Goal: Task Accomplishment & Management: Use online tool/utility

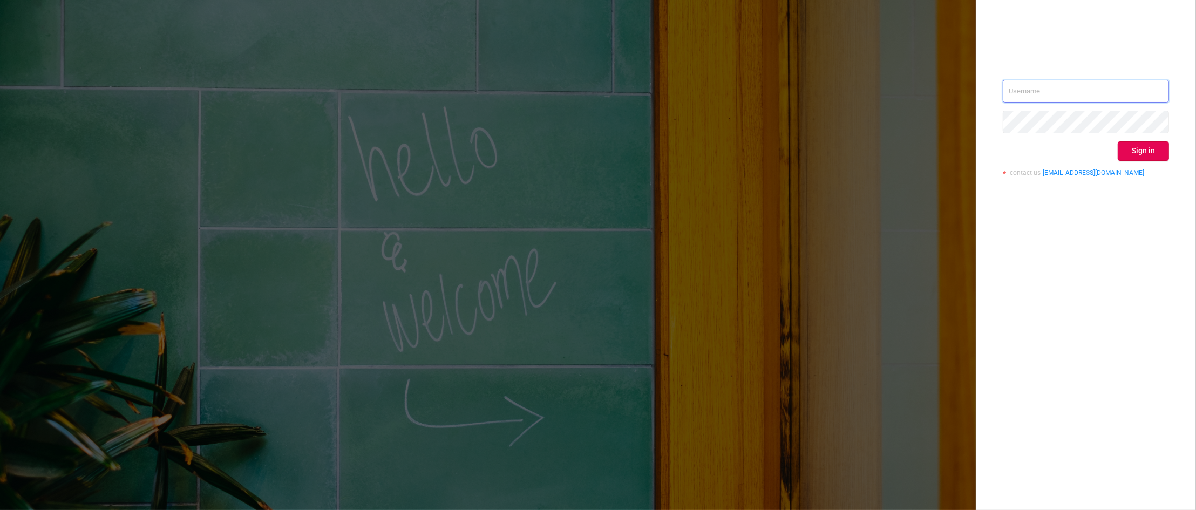
type input "[PERSON_NAME][EMAIL_ADDRESS][DOMAIN_NAME]"
click at [1174, 376] on div "[PERSON_NAME][EMAIL_ADDRESS][DOMAIN_NAME] Sign in contact us [EMAIL_ADDRESS][DO…" at bounding box center [1086, 255] width 220 height 510
click at [1140, 147] on button "Sign in" at bounding box center [1142, 150] width 51 height 19
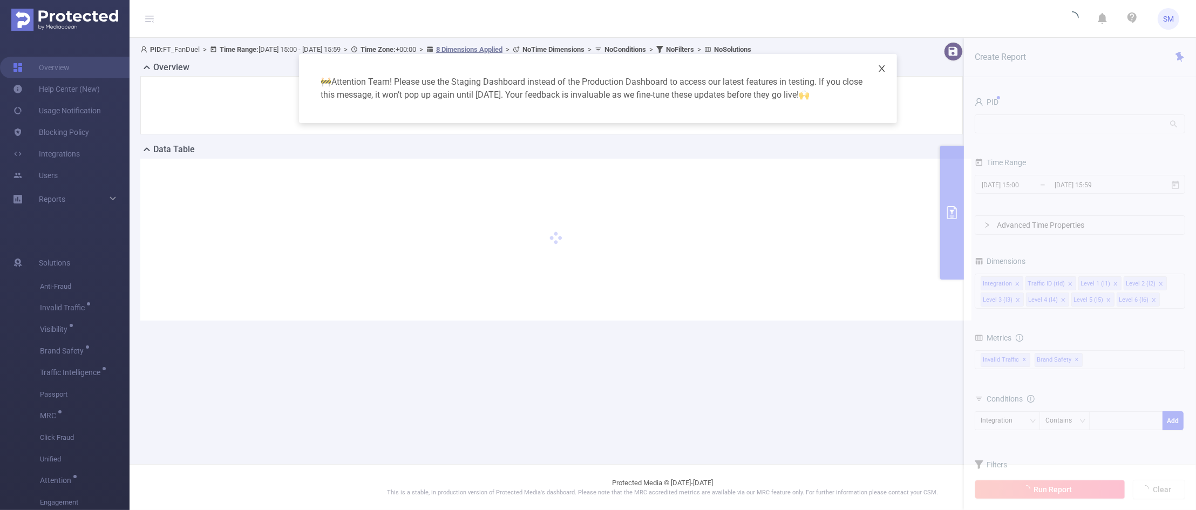
click at [884, 69] on icon "icon: close" at bounding box center [881, 68] width 9 height 9
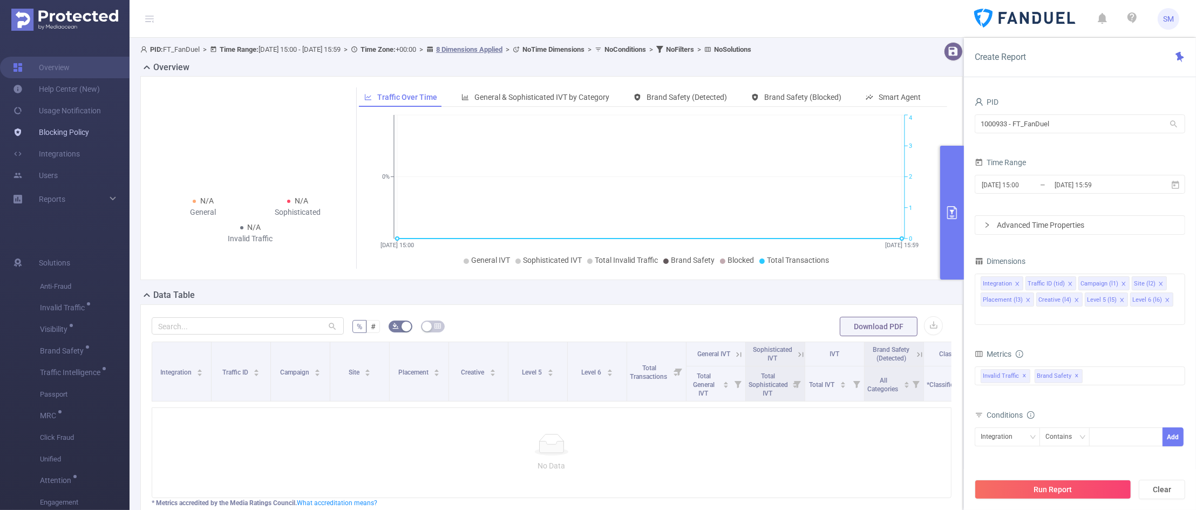
click at [64, 134] on link "Blocking Policy" at bounding box center [51, 132] width 76 height 22
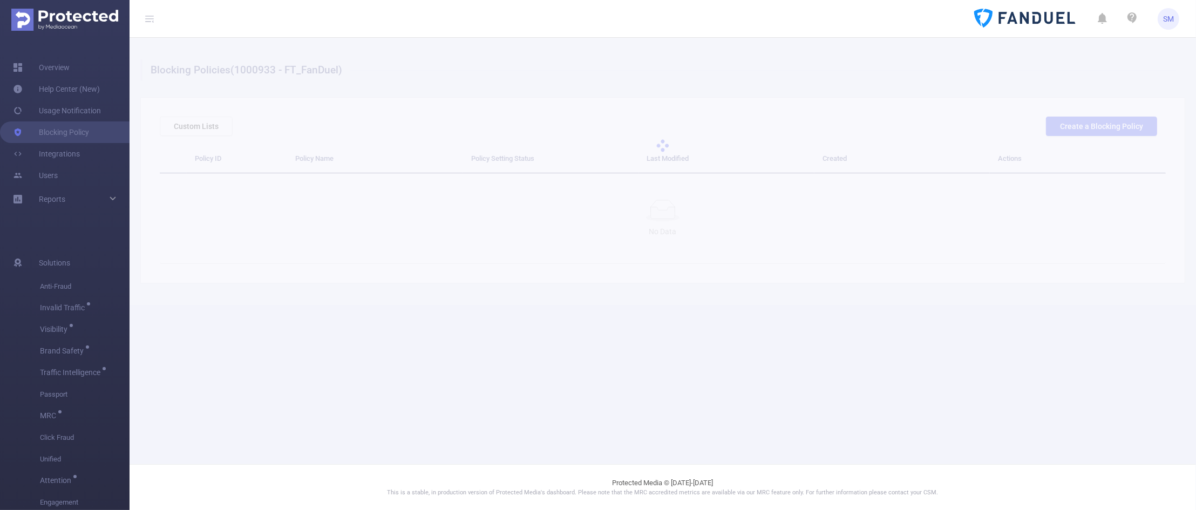
click at [1096, 123] on div at bounding box center [662, 146] width 1066 height 216
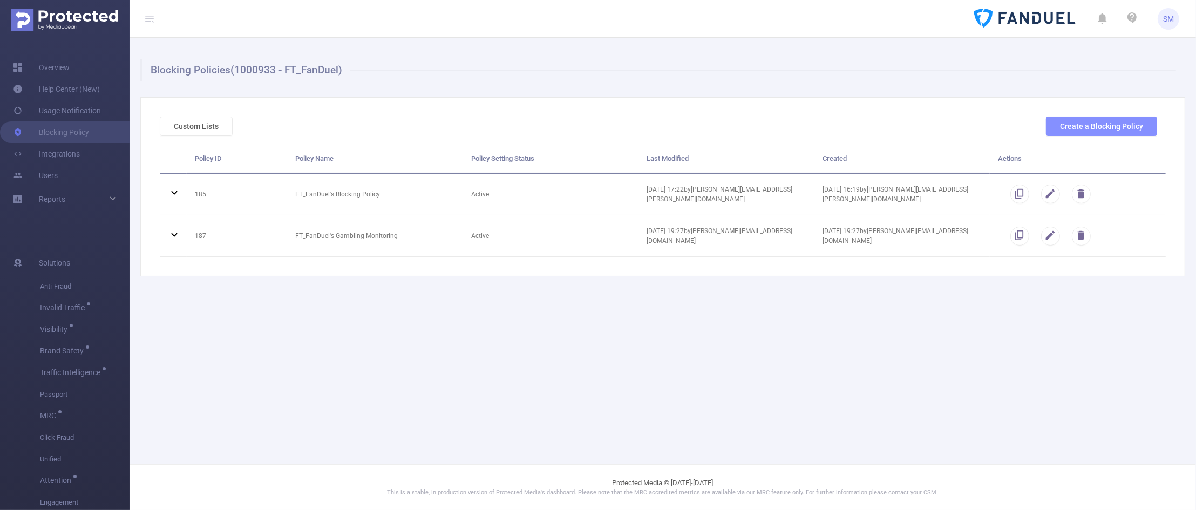
click at [1078, 131] on button "Create a Blocking Policy" at bounding box center [1101, 126] width 111 height 19
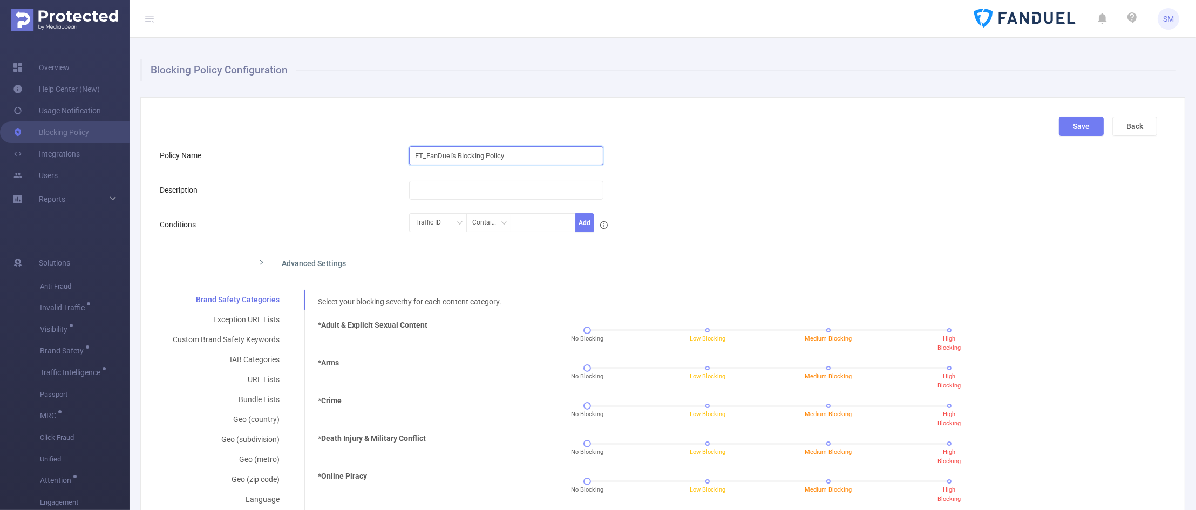
drag, startPoint x: 522, startPoint y: 160, endPoint x: 300, endPoint y: 152, distance: 221.9
click at [300, 152] on div "Policy Name FT_FanDuel's Blocking Policy" at bounding box center [658, 156] width 997 height 22
type input "[PERSON_NAME]'s Recommended Set-Up"
click at [449, 197] on input "text" at bounding box center [506, 190] width 194 height 19
type input "Follow-up for FanDuel/[PERSON_NAME]"
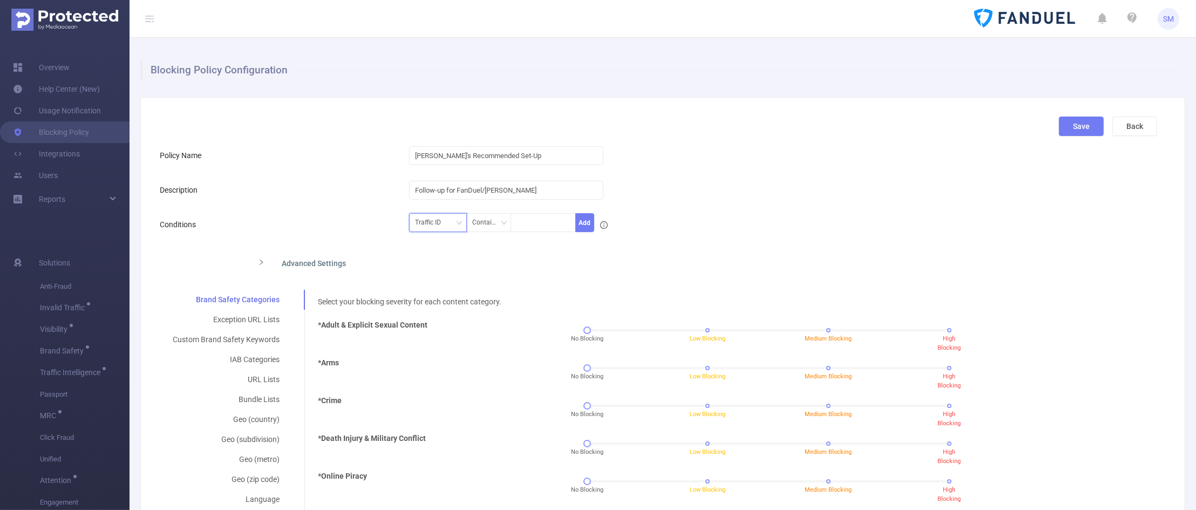
click at [421, 227] on div "Traffic ID" at bounding box center [431, 223] width 33 height 18
click at [426, 242] on li "Traffic ID" at bounding box center [435, 244] width 58 height 17
click at [708, 223] on div "Traffic ID Contains Add" at bounding box center [700, 226] width 582 height 24
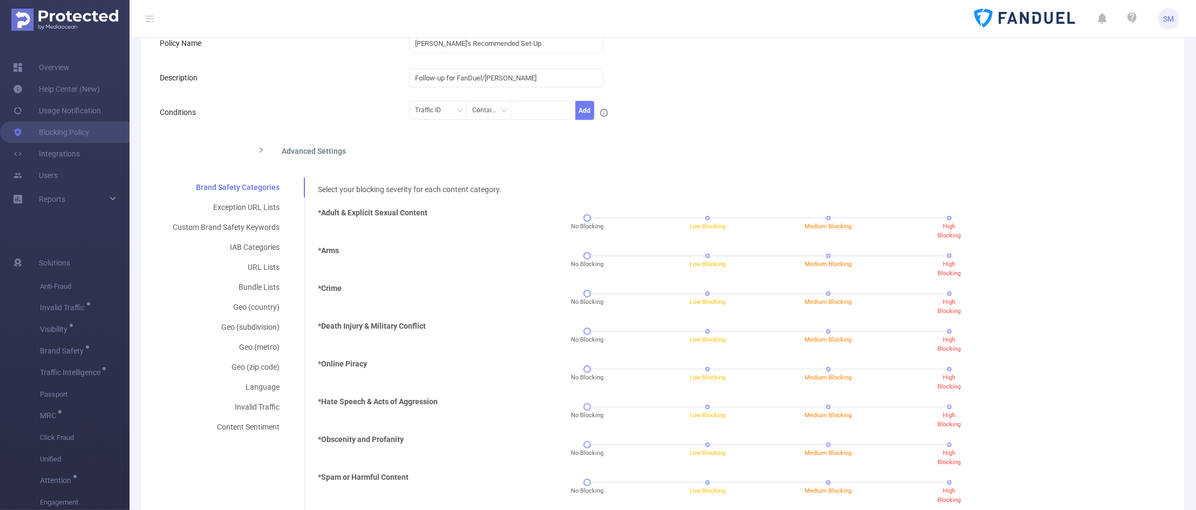
scroll to position [135, 0]
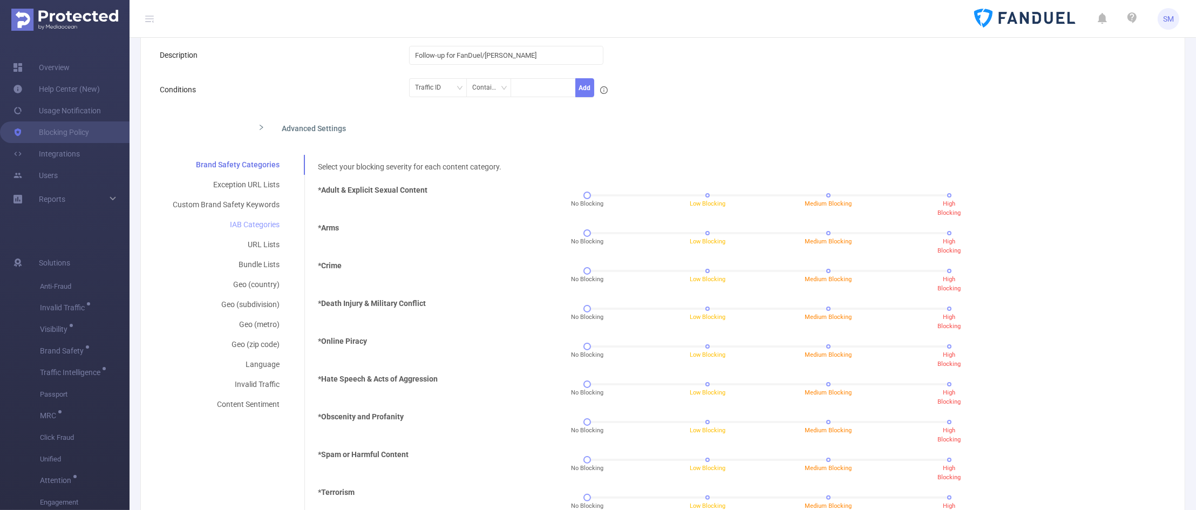
click at [249, 227] on div "IAB Categories" at bounding box center [226, 225] width 133 height 20
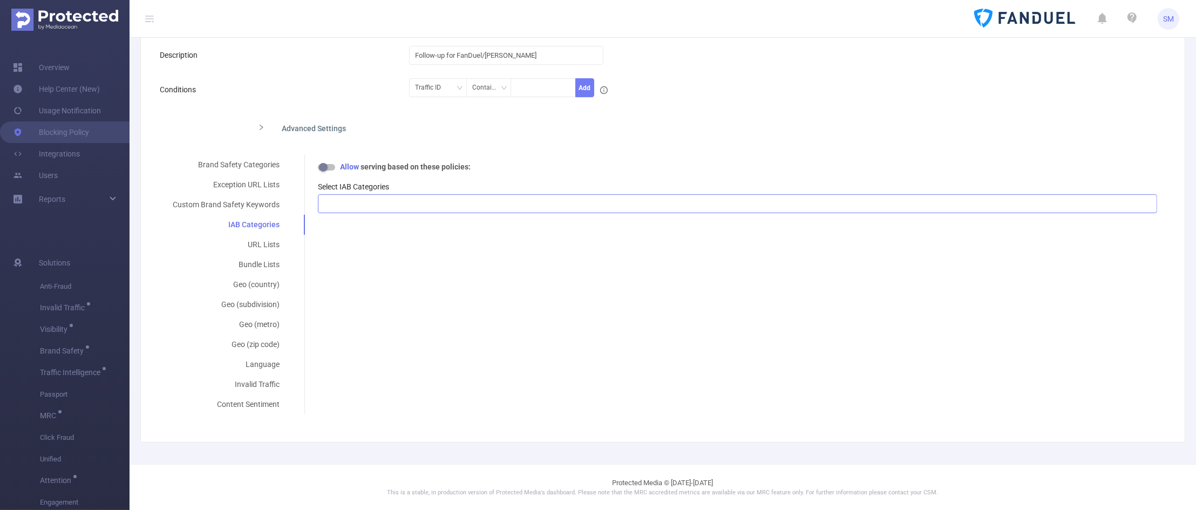
click at [392, 200] on div at bounding box center [737, 204] width 827 height 18
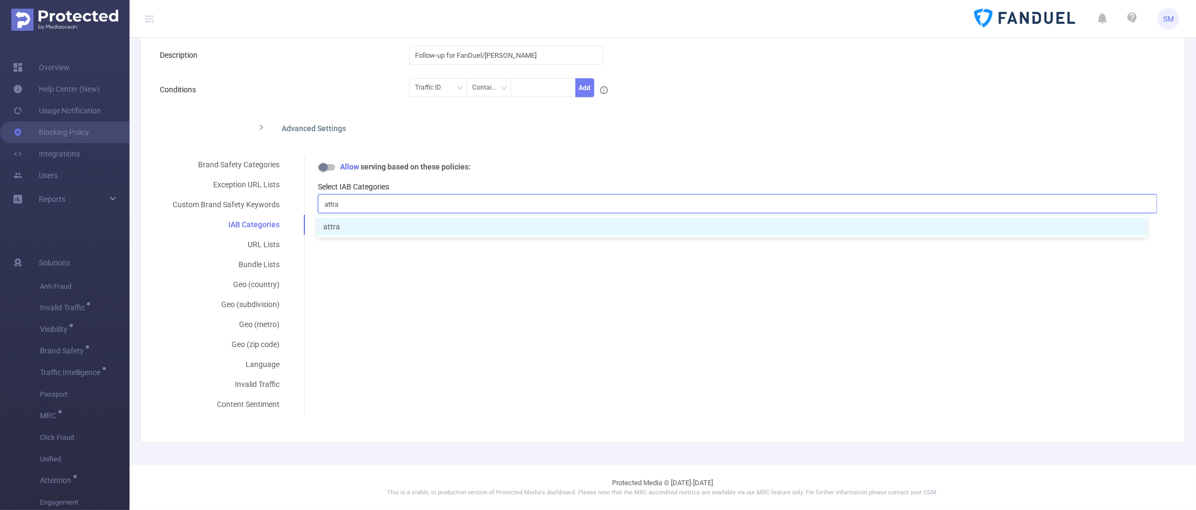
type input "attra"
click at [384, 203] on div "attra attra" at bounding box center [737, 204] width 827 height 18
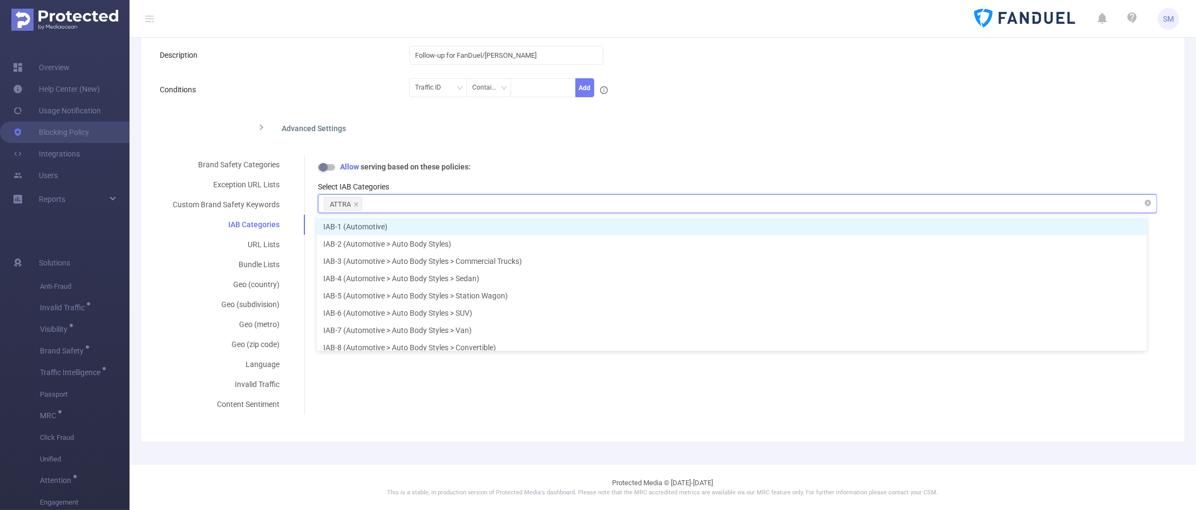
click at [341, 202] on div "ATTRA" at bounding box center [340, 204] width 21 height 14
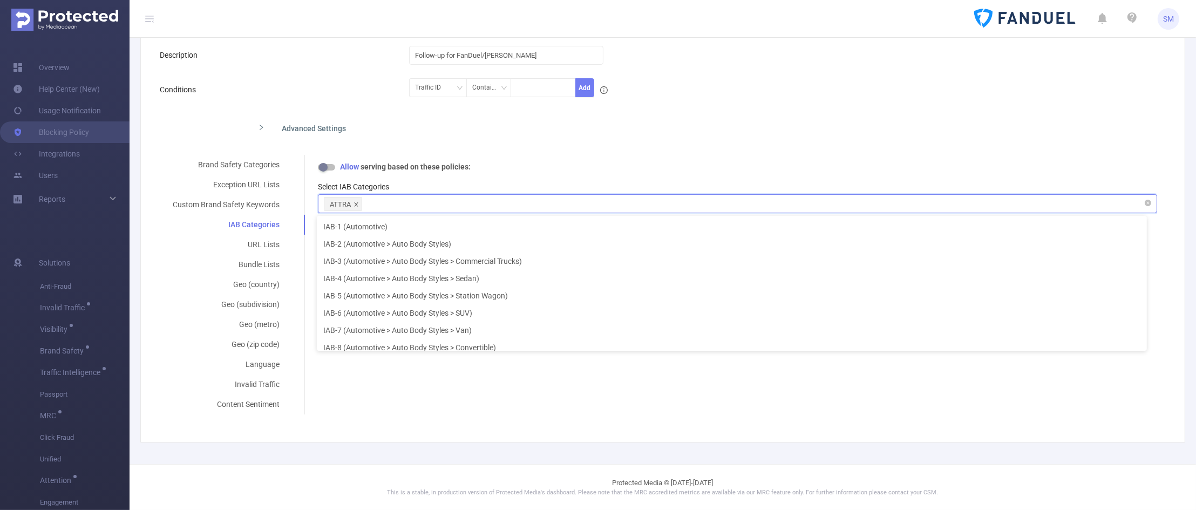
click at [356, 207] on icon "icon: close" at bounding box center [355, 204] width 5 height 5
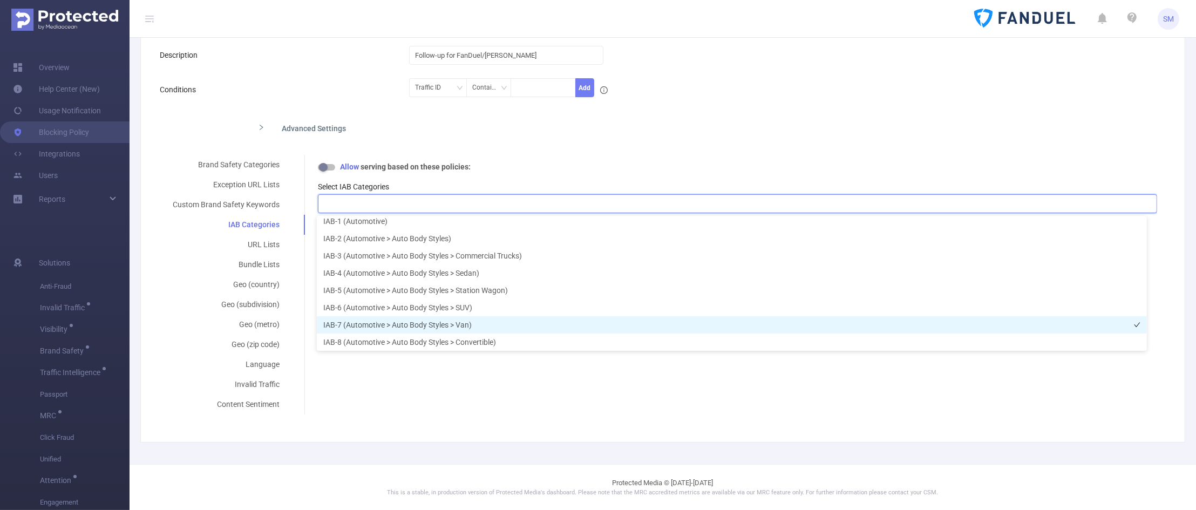
scroll to position [0, 0]
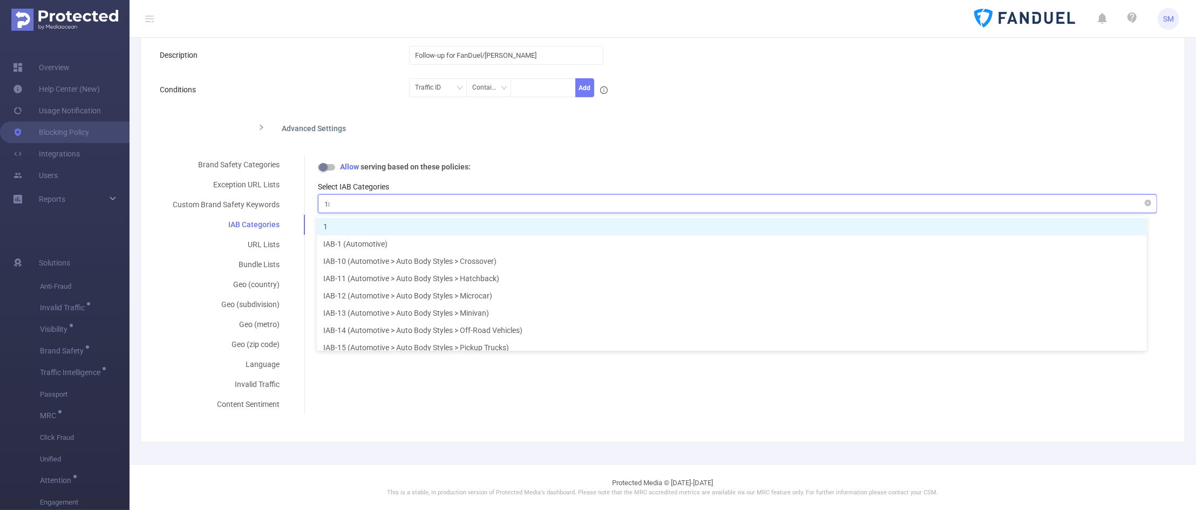
type input "181"
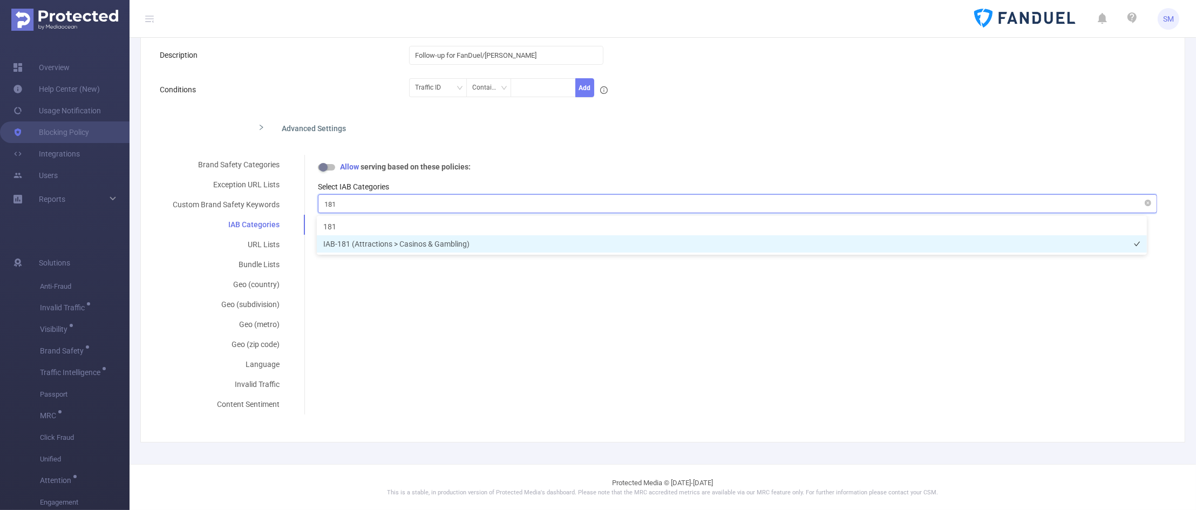
click at [465, 247] on li "IAB-181 (Attractions > Casinos & Gambling)" at bounding box center [732, 243] width 830 height 17
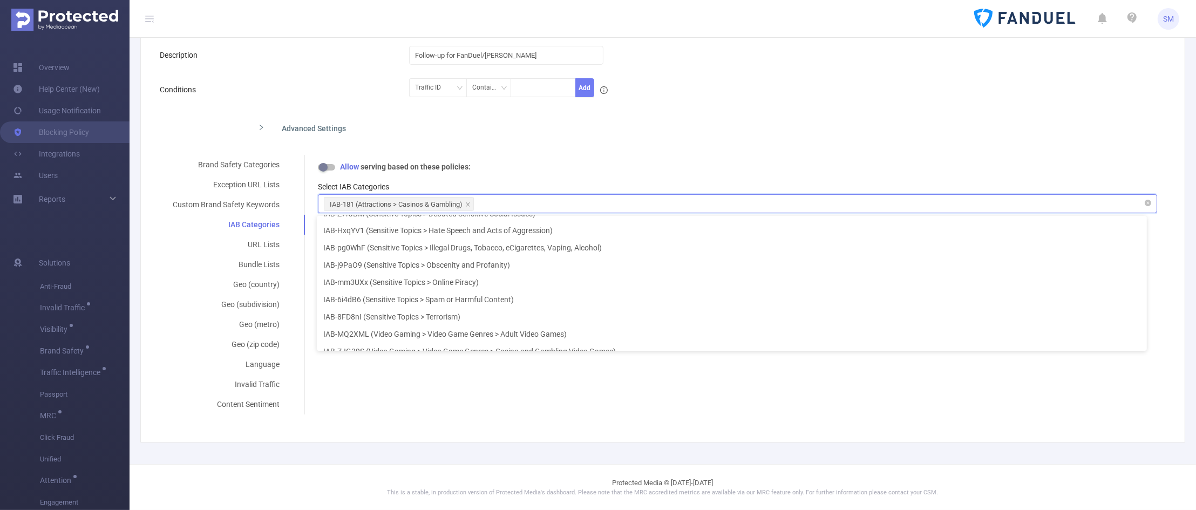
scroll to position [12816, 0]
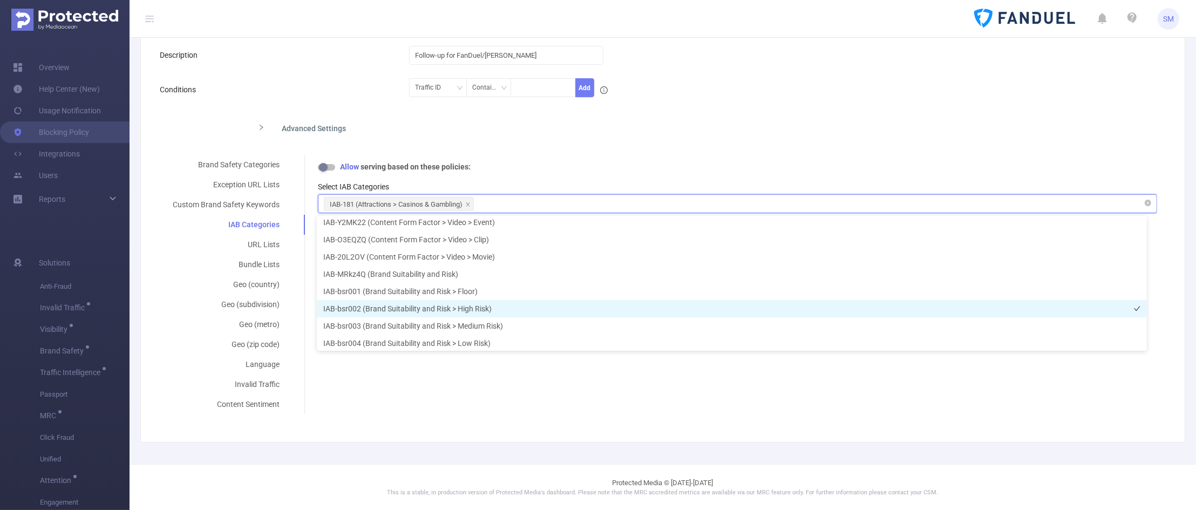
click at [576, 306] on li "IAB-bsr002 (Brand Suitability and Risk > High Risk)" at bounding box center [732, 308] width 830 height 17
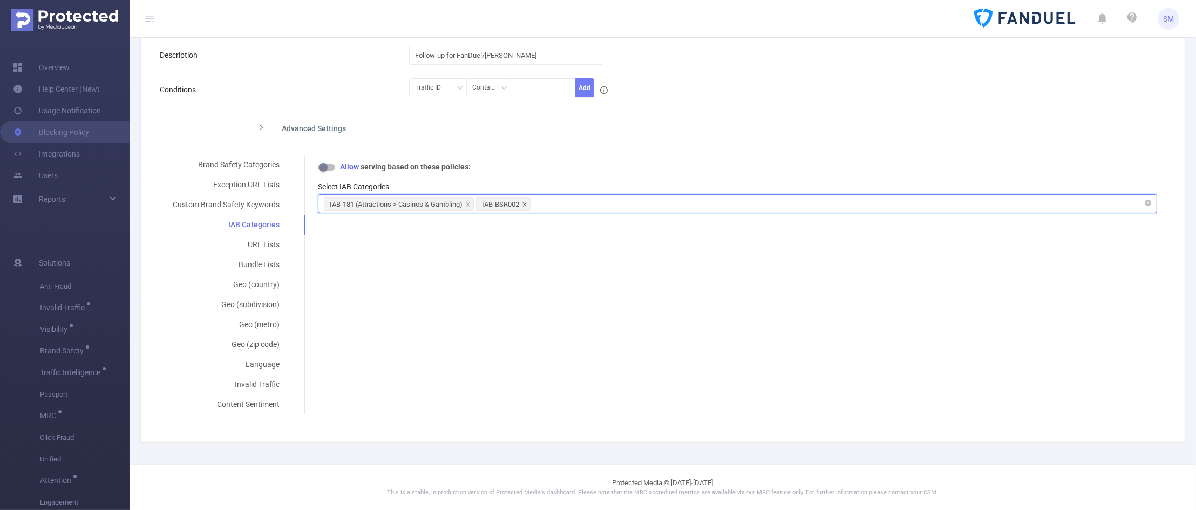
click at [527, 209] on span at bounding box center [524, 205] width 5 height 12
click at [545, 213] on div "IAB-181 (Attractions > Casinos & Gambling)" at bounding box center [737, 204] width 827 height 18
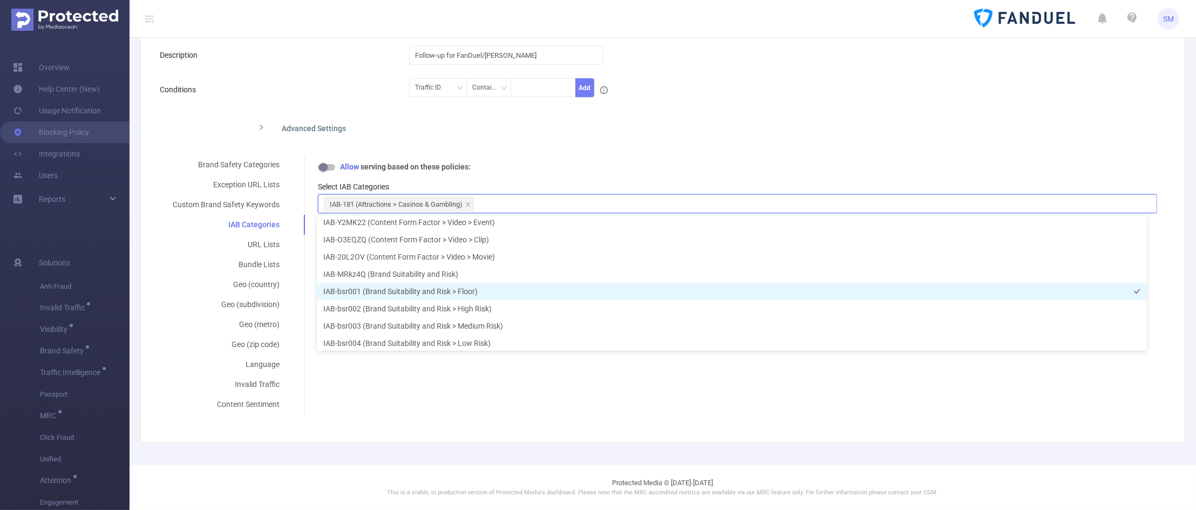
click at [535, 290] on li "IAB-bsr001 (Brand Suitability and Risk > Floor)" at bounding box center [732, 291] width 830 height 17
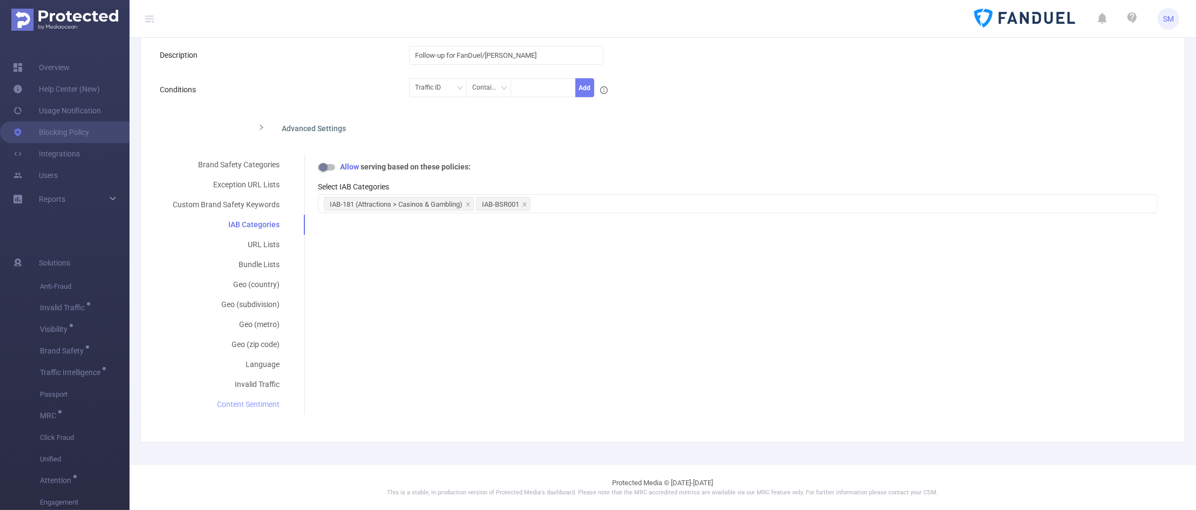
click at [255, 406] on div "Content Sentiment" at bounding box center [226, 404] width 133 height 20
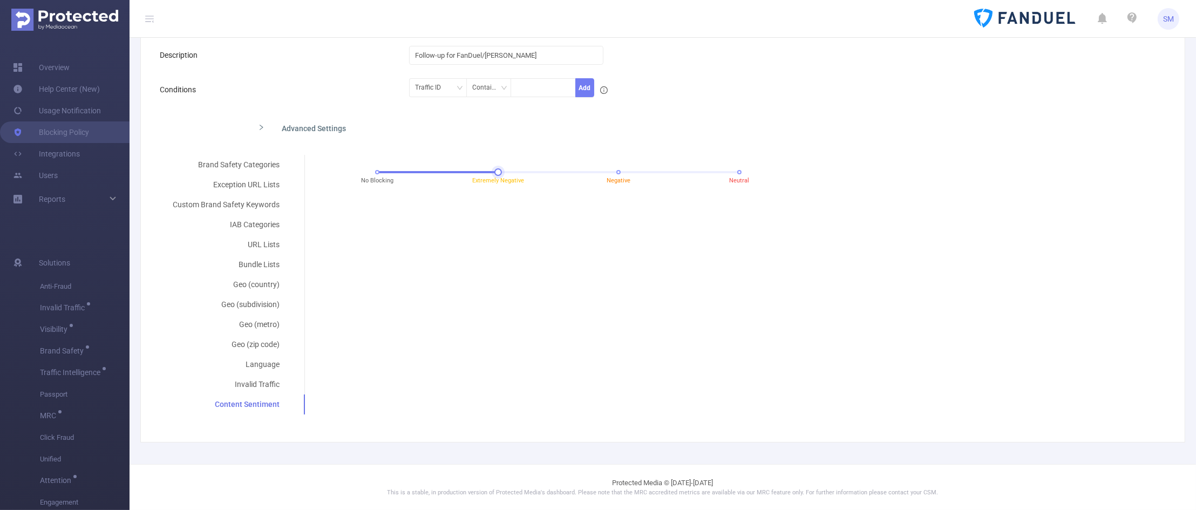
click at [495, 171] on div "No Blocking Extremely Negative Negative Neutral" at bounding box center [558, 172] width 362 height 6
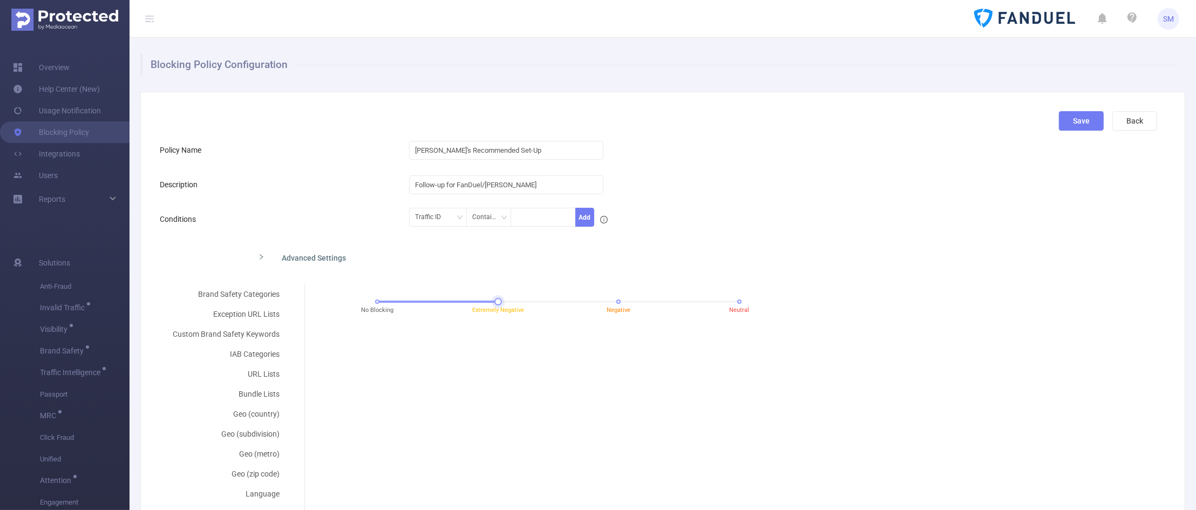
scroll to position [0, 0]
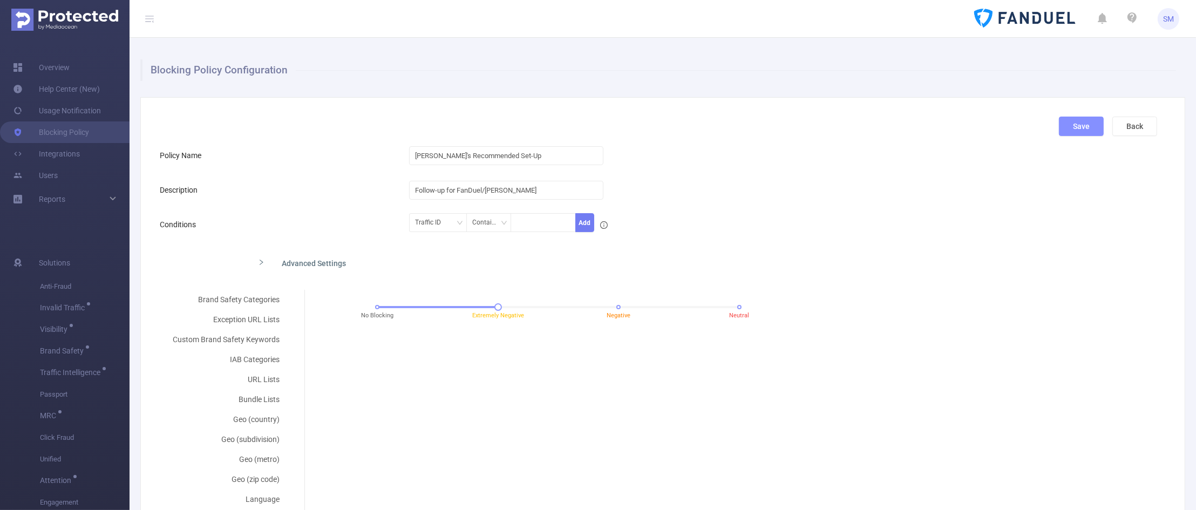
click at [1072, 126] on button "Save" at bounding box center [1081, 126] width 45 height 19
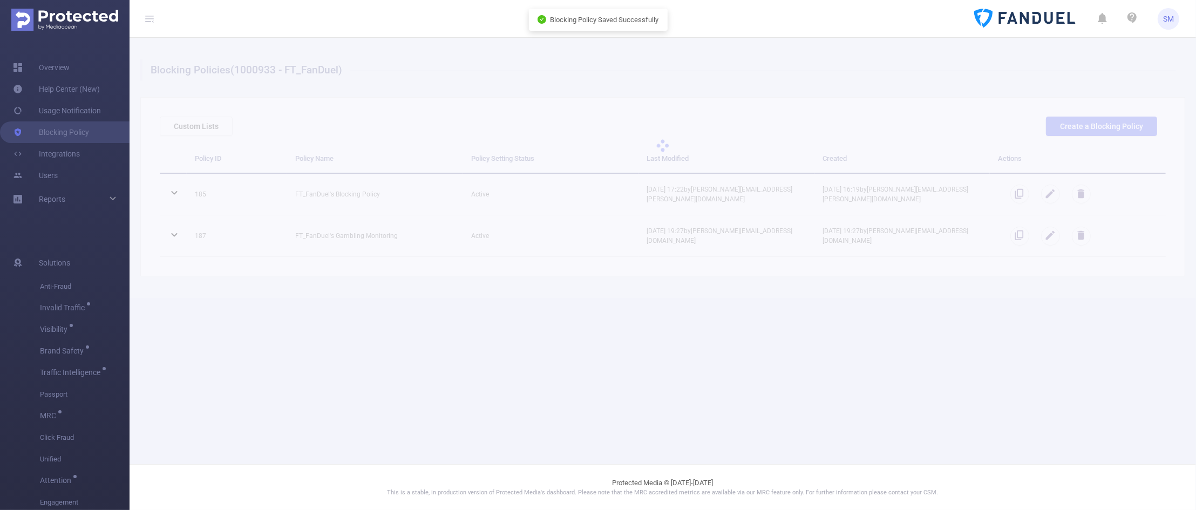
click at [1118, 336] on main "Blocking Policies (1000933 - FT_FanDuel) Custom Lists Create a Blocking Policy …" at bounding box center [662, 232] width 1066 height 464
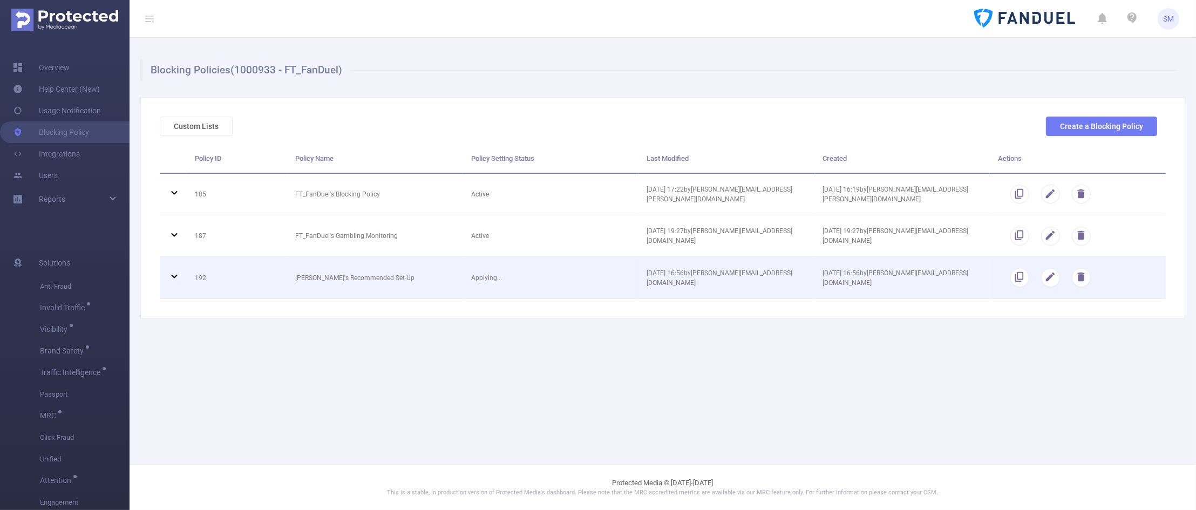
click at [171, 278] on icon at bounding box center [174, 276] width 13 height 13
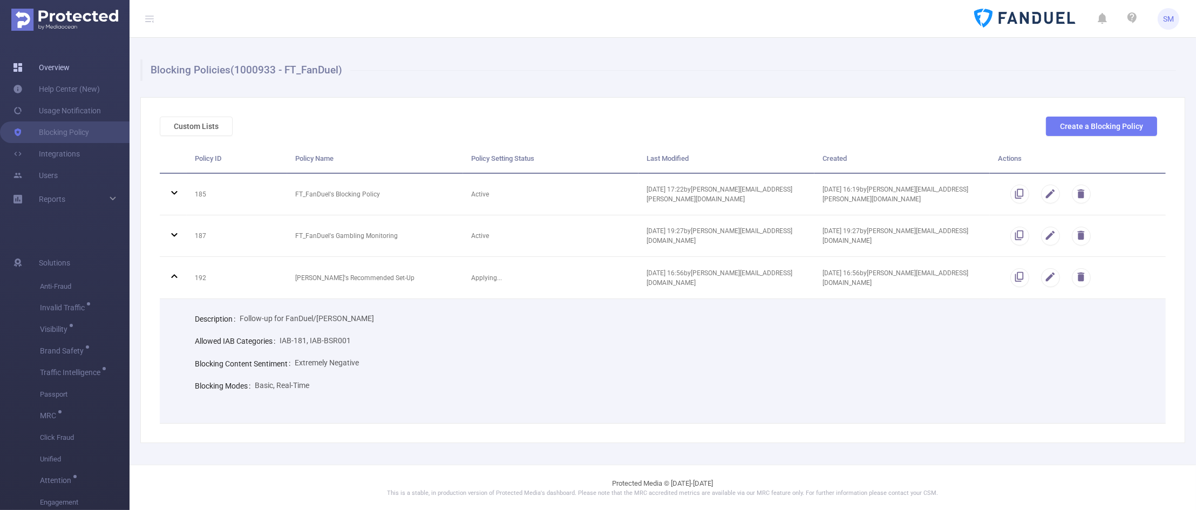
click at [49, 66] on link "Overview" at bounding box center [41, 68] width 57 height 22
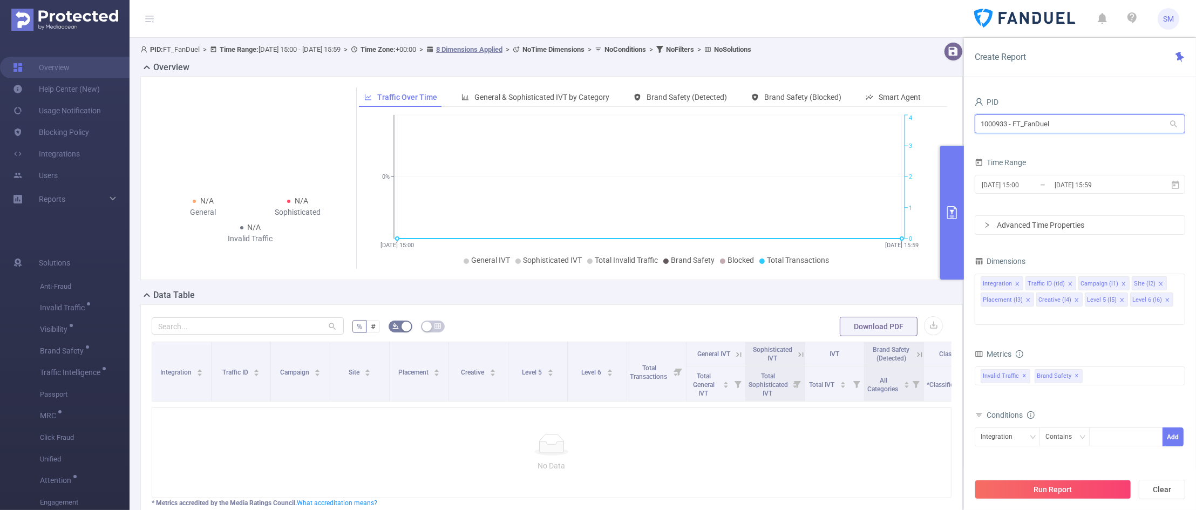
drag, startPoint x: 1073, startPoint y: 121, endPoint x: 903, endPoint y: 115, distance: 170.1
click at [903, 115] on section "PID: FT_FanDuel > Time Range: [DATE] 15:00 - [DATE] 15:59 > Time Zone: +00:00 >…" at bounding box center [662, 311] width 1066 height 547
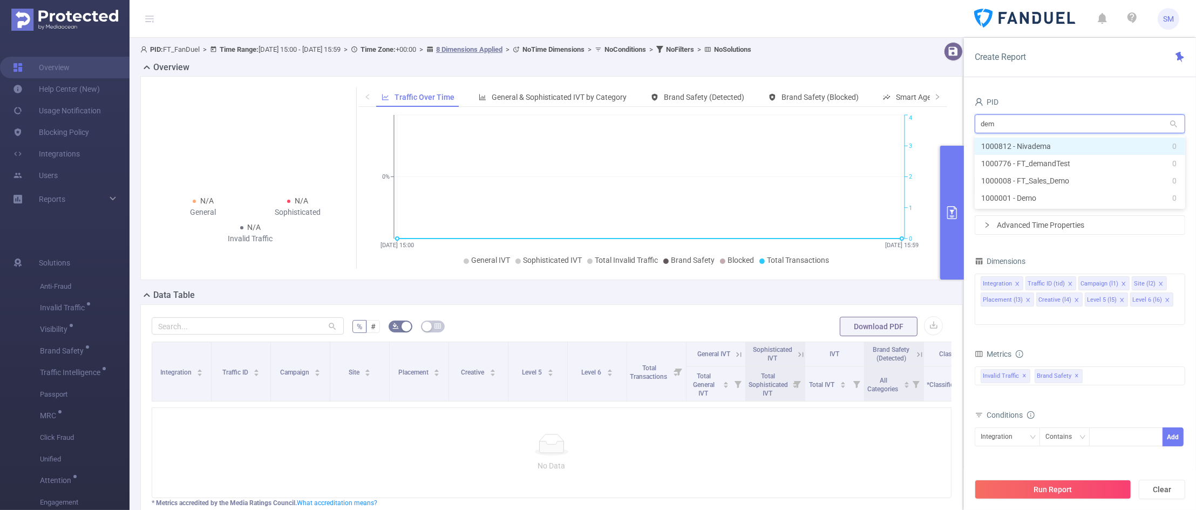
type input "demo"
click at [1029, 146] on li "1000008 - FT_Sales_Demo 0" at bounding box center [1079, 146] width 210 height 17
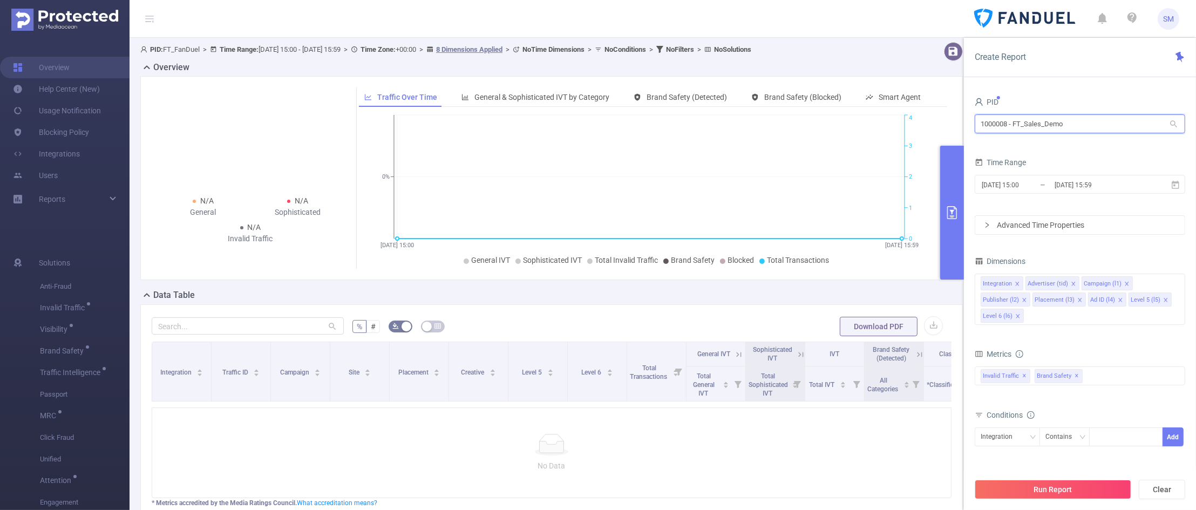
drag, startPoint x: 1007, startPoint y: 121, endPoint x: 977, endPoint y: 122, distance: 30.2
click at [977, 122] on input "1000008 - FT_Sales_Demo" at bounding box center [1079, 123] width 210 height 19
click at [1048, 148] on li "1000008 - FT_Sales_Demo 0" at bounding box center [1079, 146] width 210 height 17
click at [1087, 476] on div "Run Report Clear" at bounding box center [1080, 489] width 232 height 41
click at [1085, 485] on button "Run Report" at bounding box center [1052, 489] width 156 height 19
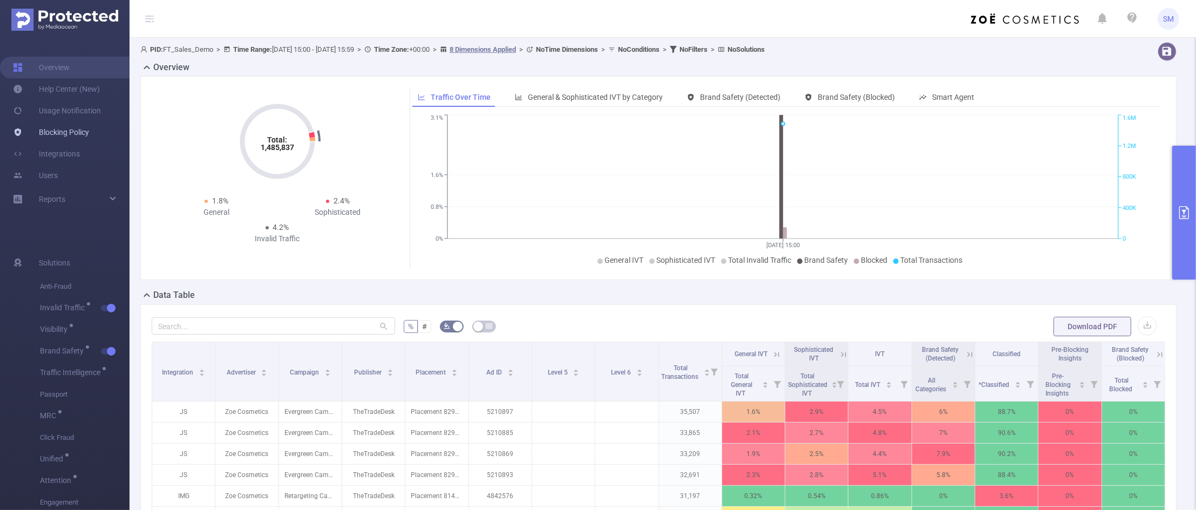
click at [73, 133] on link "Blocking Policy" at bounding box center [51, 132] width 76 height 22
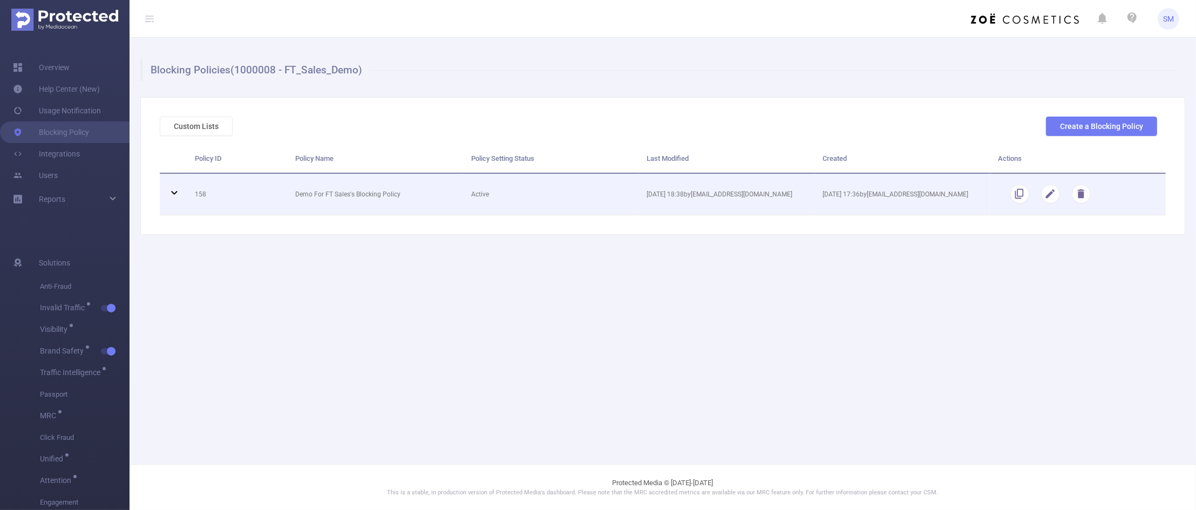
click at [171, 192] on icon at bounding box center [174, 192] width 13 height 13
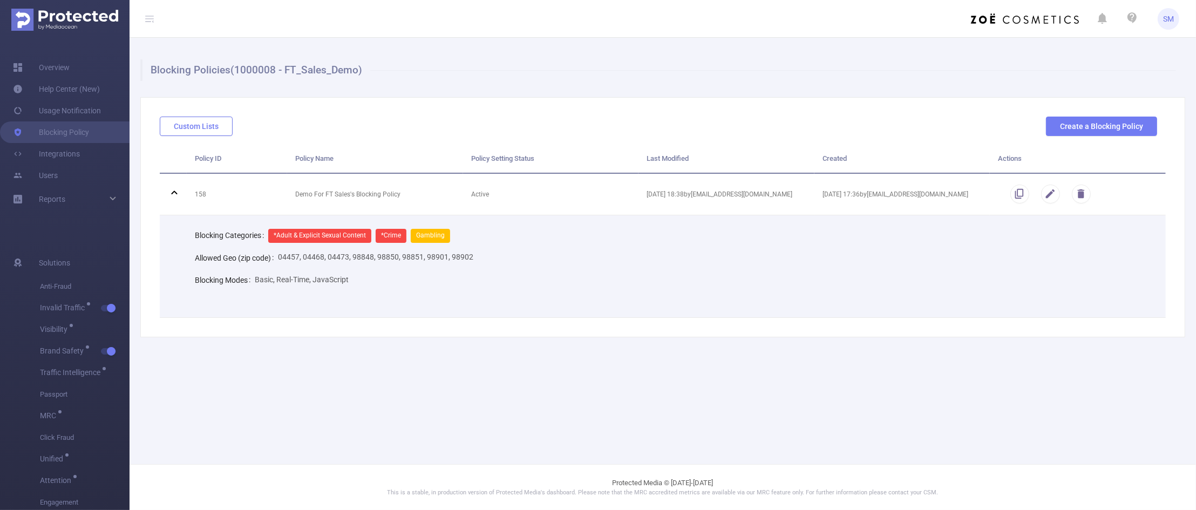
click at [196, 127] on button "Custom Lists" at bounding box center [196, 126] width 73 height 19
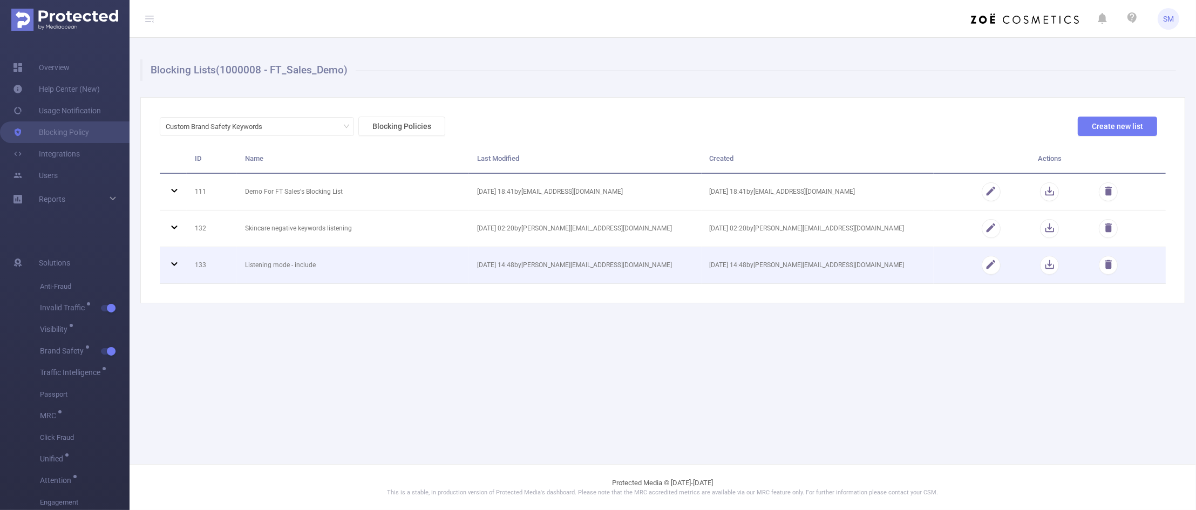
click at [174, 265] on icon at bounding box center [174, 263] width 13 height 13
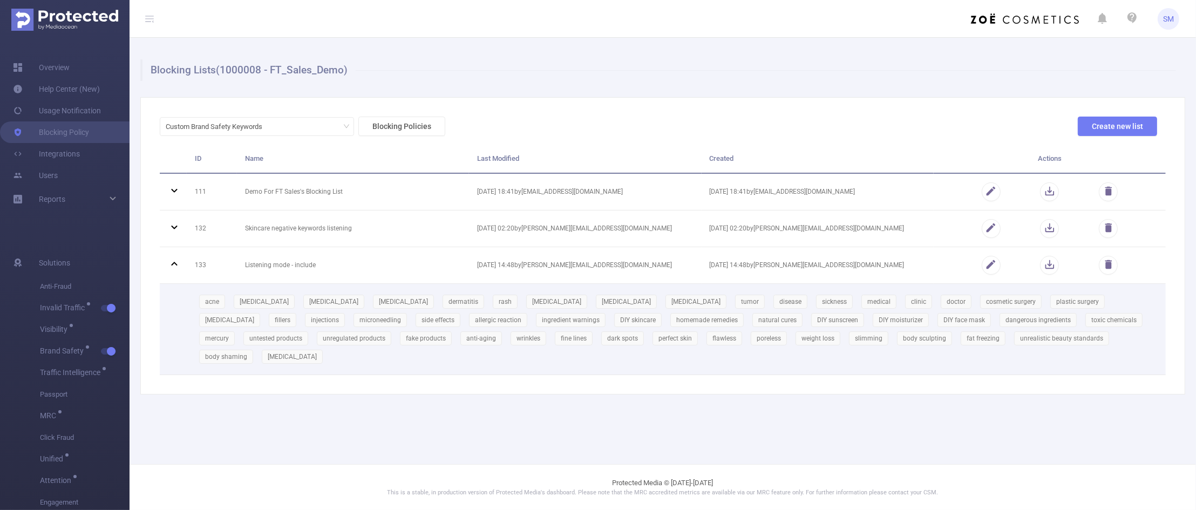
click at [540, 424] on main "Blocking Lists (1000008 - FT_Sales_Demo) Custom Brand Safety Keywords Blocking …" at bounding box center [662, 232] width 1066 height 464
click at [547, 417] on main "Blocking Lists (1000008 - FT_Sales_Demo) Custom Brand Safety Keywords Blocking …" at bounding box center [662, 232] width 1066 height 464
click at [704, 448] on main "Blocking Lists (1000008 - FT_Sales_Demo) Custom Brand Safety Keywords Blocking …" at bounding box center [662, 232] width 1066 height 464
click at [849, 446] on main "Blocking Lists (1000008 - FT_Sales_Demo) Custom Brand Safety Keywords Blocking …" at bounding box center [662, 232] width 1066 height 464
click at [375, 488] on p "This is a stable, in production version of Protected Media's dashboard. Please …" at bounding box center [662, 492] width 1012 height 9
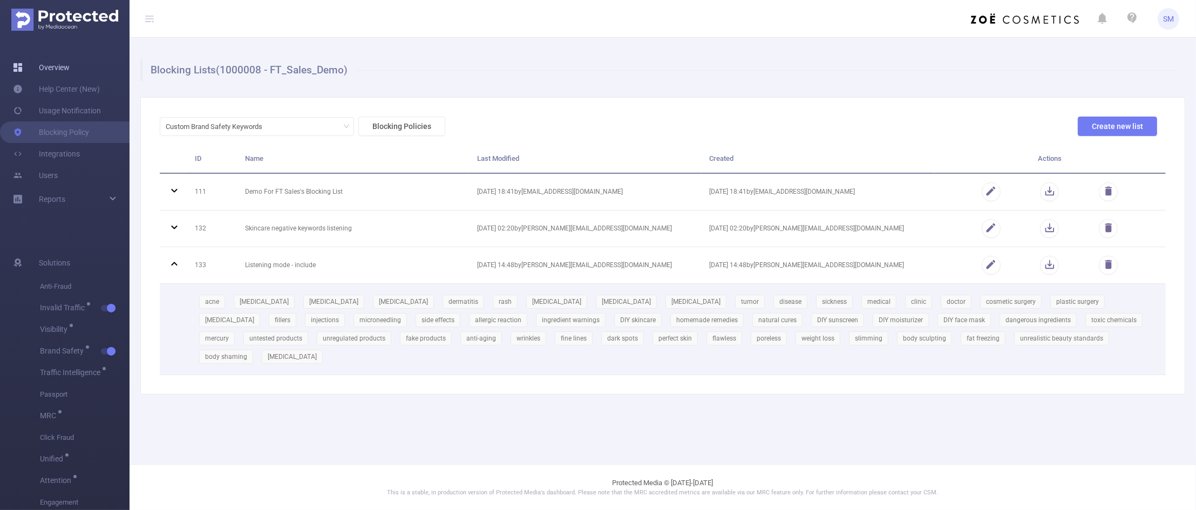
click at [55, 64] on link "Overview" at bounding box center [41, 68] width 57 height 22
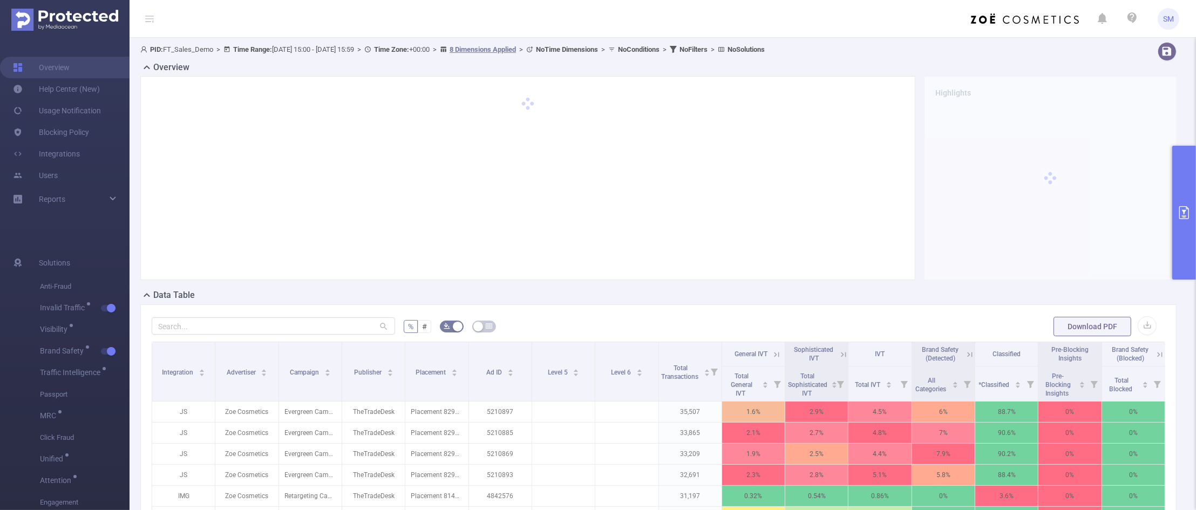
click at [1175, 204] on button "primary" at bounding box center [1184, 213] width 24 height 134
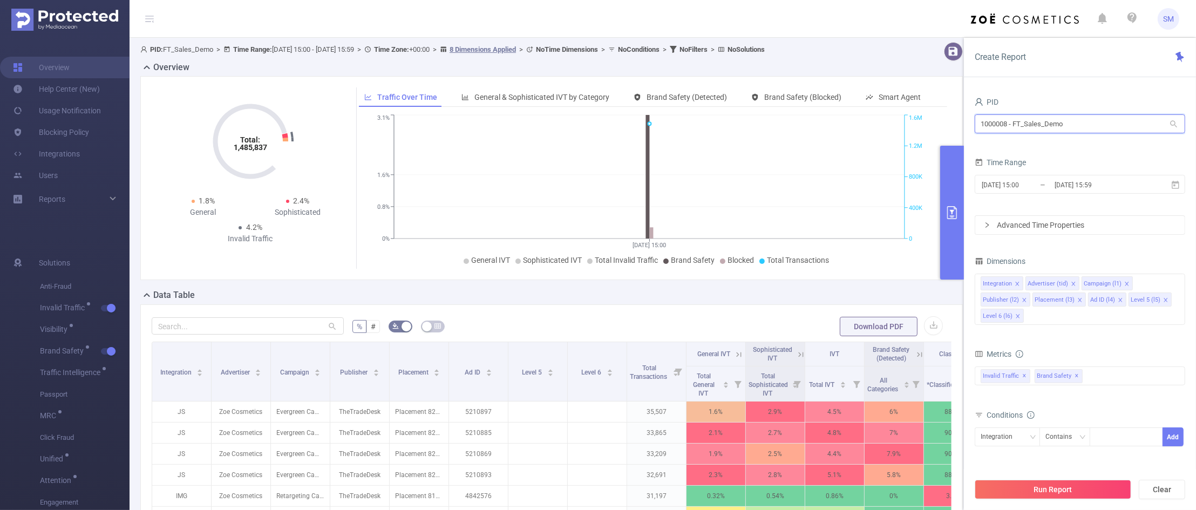
drag, startPoint x: 1088, startPoint y: 125, endPoint x: 917, endPoint y: 108, distance: 171.3
click at [917, 108] on section "PID: FT_Sales_Demo > Time Range: [DATE] 15:00 - [DATE] 15:59 > Time Zone: +00:0…" at bounding box center [662, 389] width 1066 height 702
type input "tcaa"
click at [1069, 147] on li "1001066 - Innovid_TCAA_Toyota_Cincinnati 14M [1.73M rows]" at bounding box center [1079, 146] width 210 height 17
click at [1067, 189] on input "[DATE] 15:59" at bounding box center [1096, 185] width 87 height 15
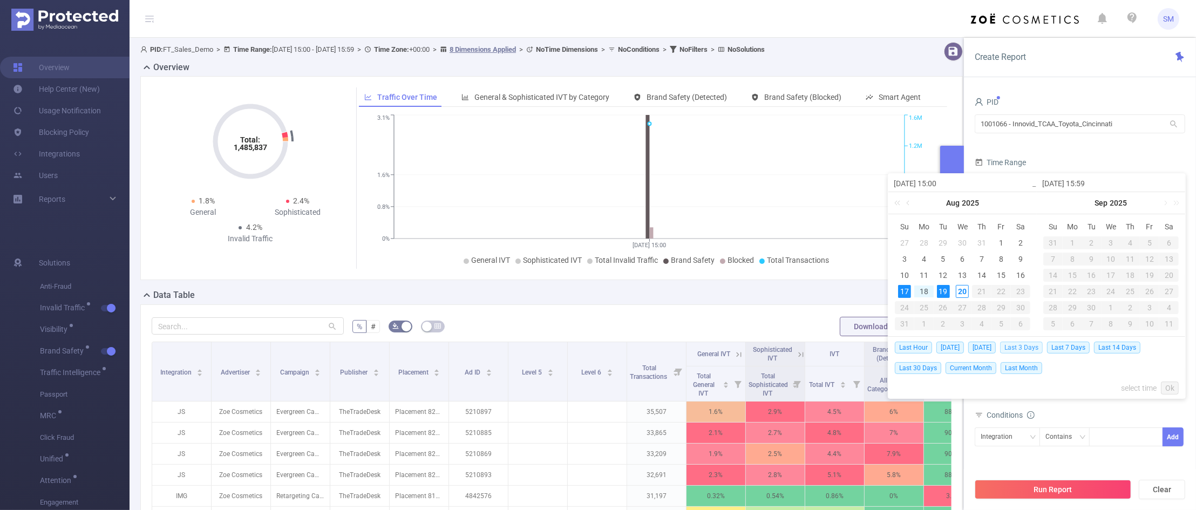
click at [1024, 346] on span "Last 3 Days" at bounding box center [1021, 348] width 43 height 12
type input "[DATE] 00:00"
type input "[DATE] 23:59"
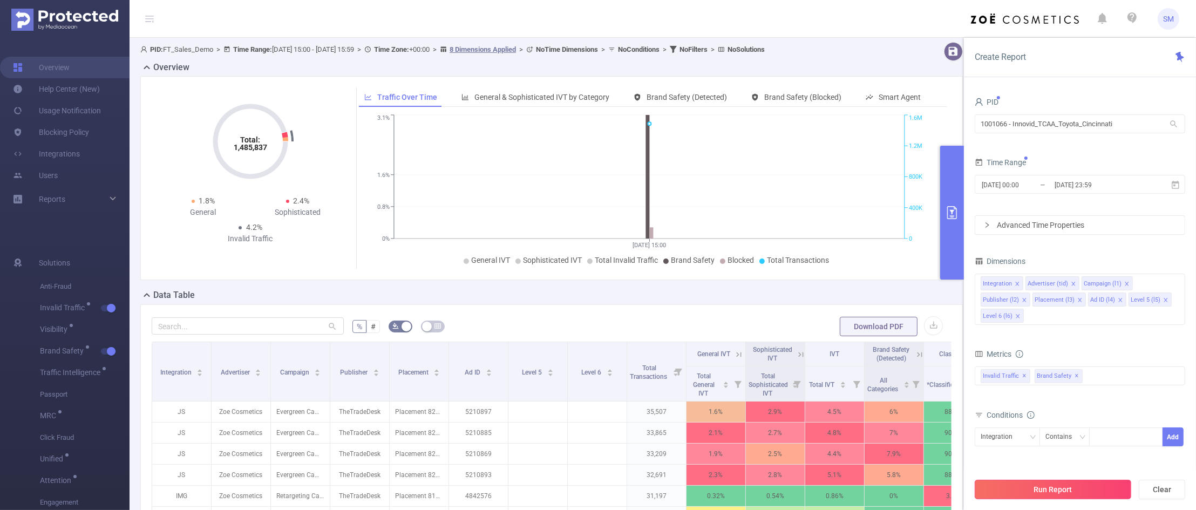
click at [1088, 487] on button "Run Report" at bounding box center [1052, 489] width 156 height 19
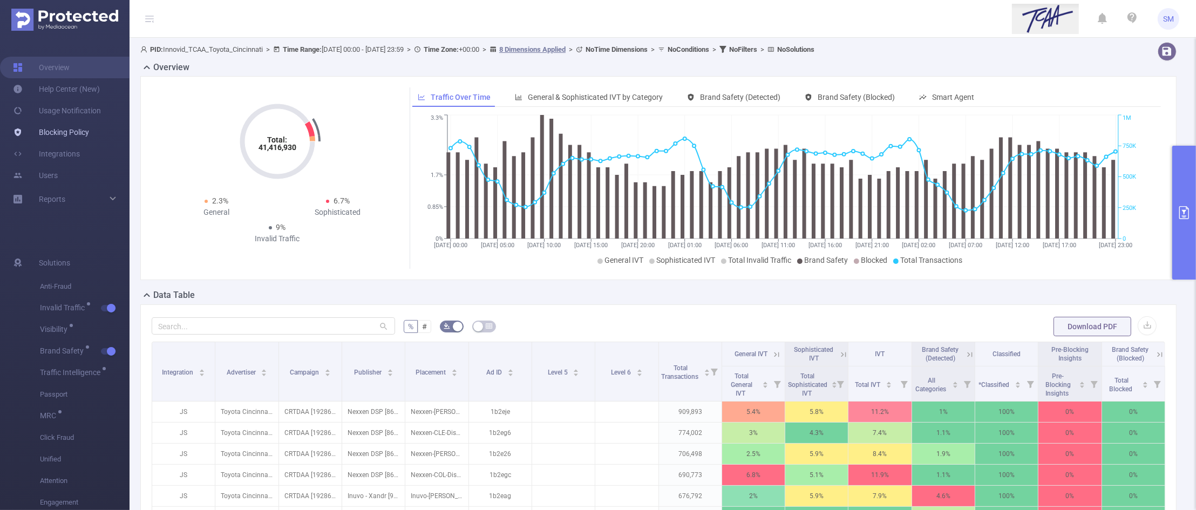
click at [76, 136] on link "Blocking Policy" at bounding box center [51, 132] width 76 height 22
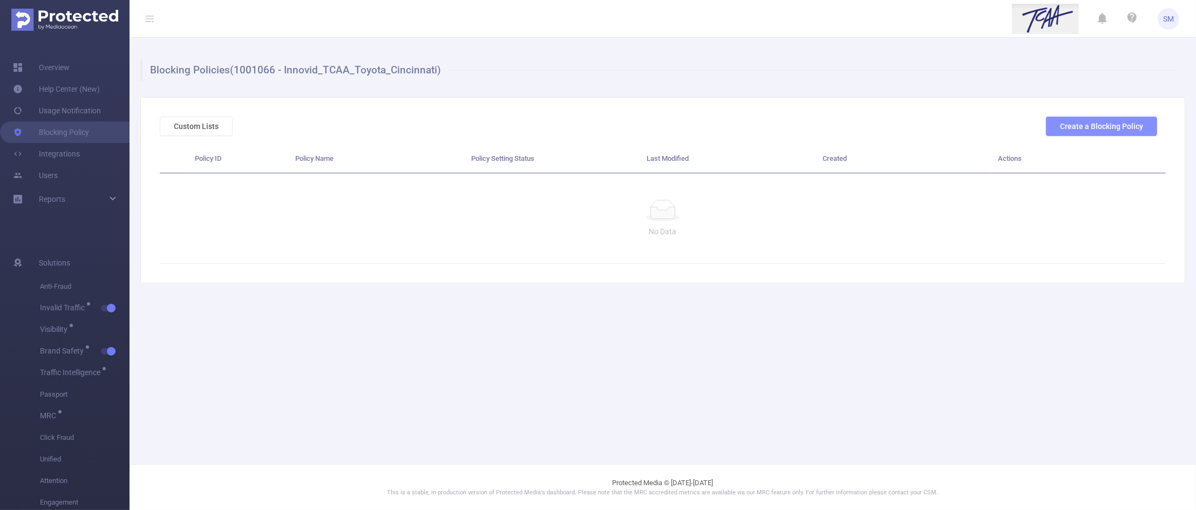
click at [1099, 127] on button "Create a Blocking Policy" at bounding box center [1101, 126] width 111 height 19
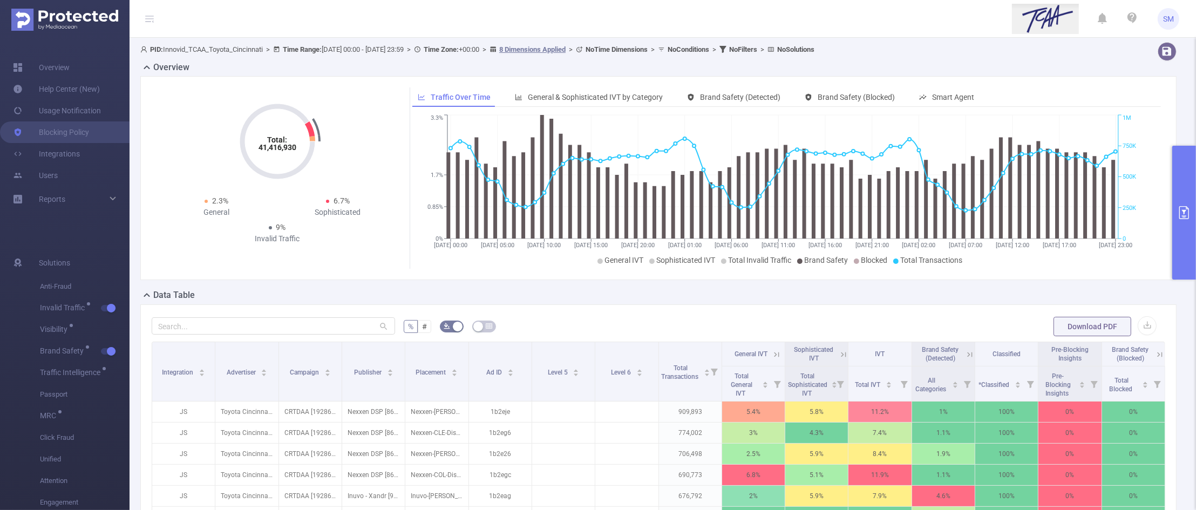
click at [1180, 201] on button "primary" at bounding box center [1184, 213] width 24 height 134
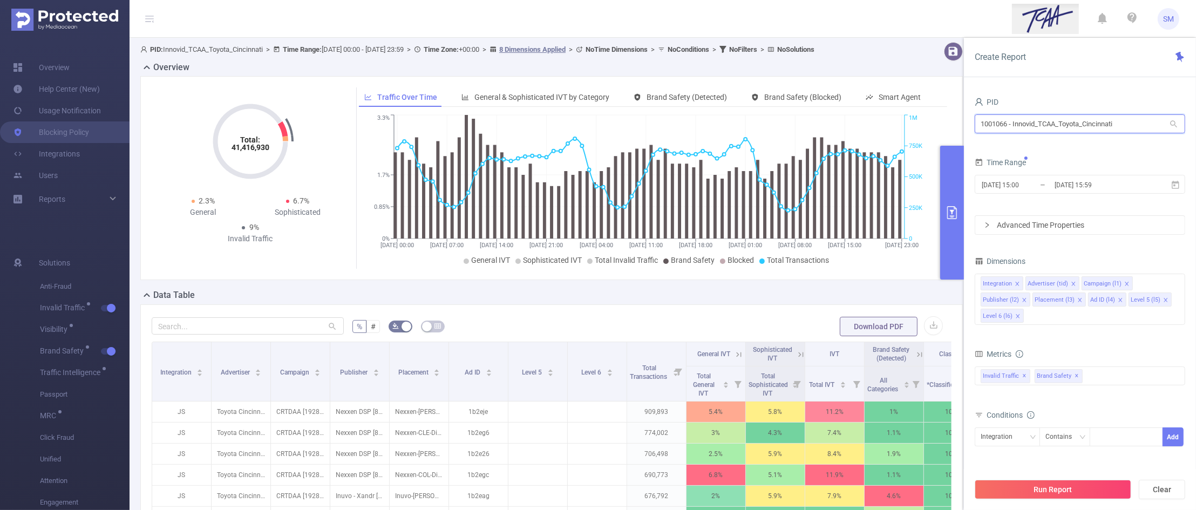
drag, startPoint x: 1117, startPoint y: 131, endPoint x: 950, endPoint y: 118, distance: 167.8
click at [950, 118] on section "PID: Innovid_TCAA_Toyota_Cincinnati > Time Range: [DATE] 00:00 - [DATE] 23:59 >…" at bounding box center [662, 389] width 1066 height 702
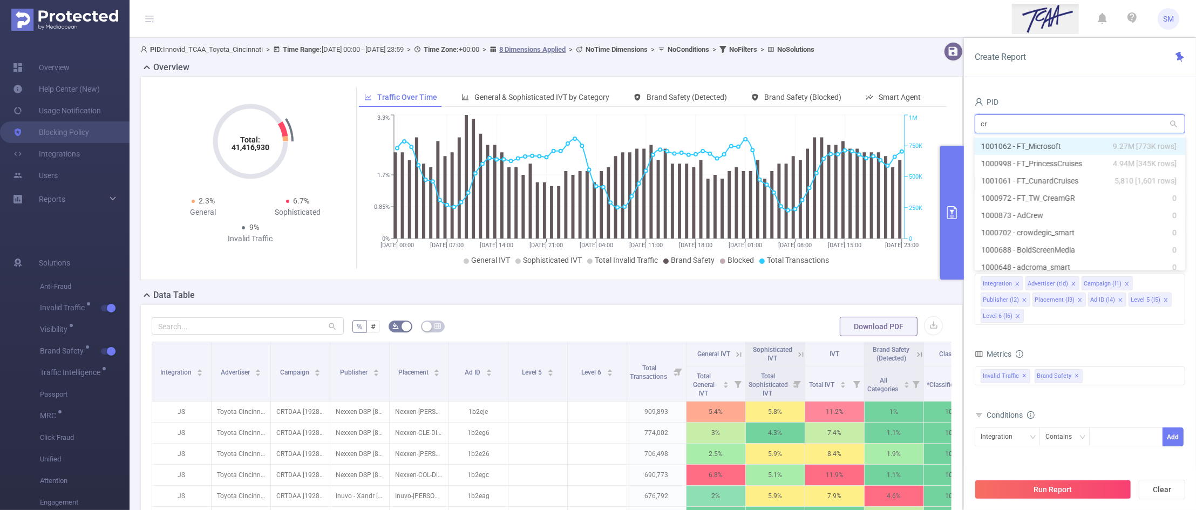
type input "c"
type input "seq"
click at [1027, 150] on li "1001060 - Innovid_Sequoia 0" at bounding box center [1079, 146] width 210 height 17
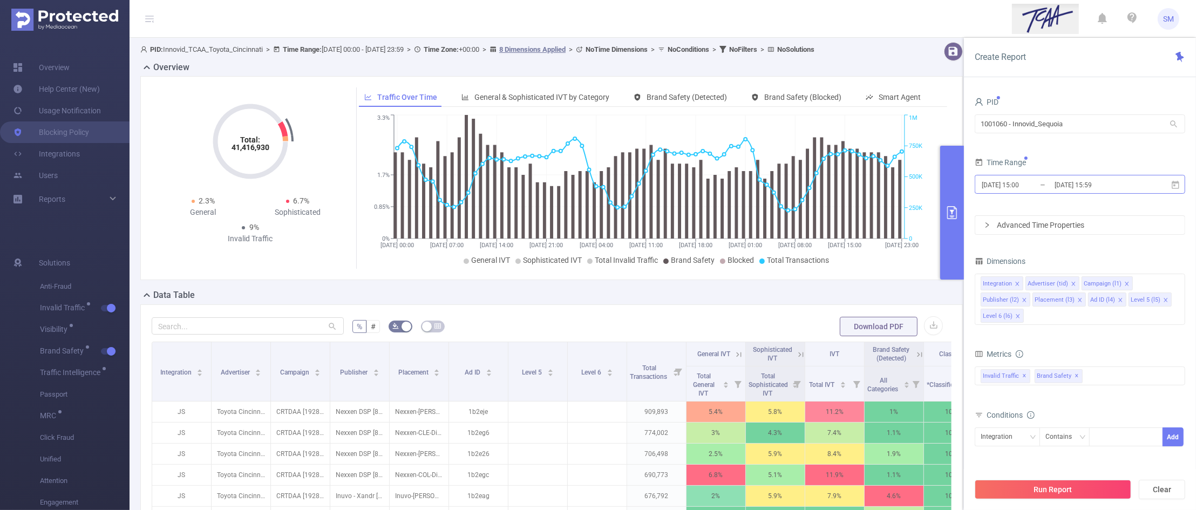
click at [1073, 185] on input "[DATE] 15:59" at bounding box center [1096, 185] width 87 height 15
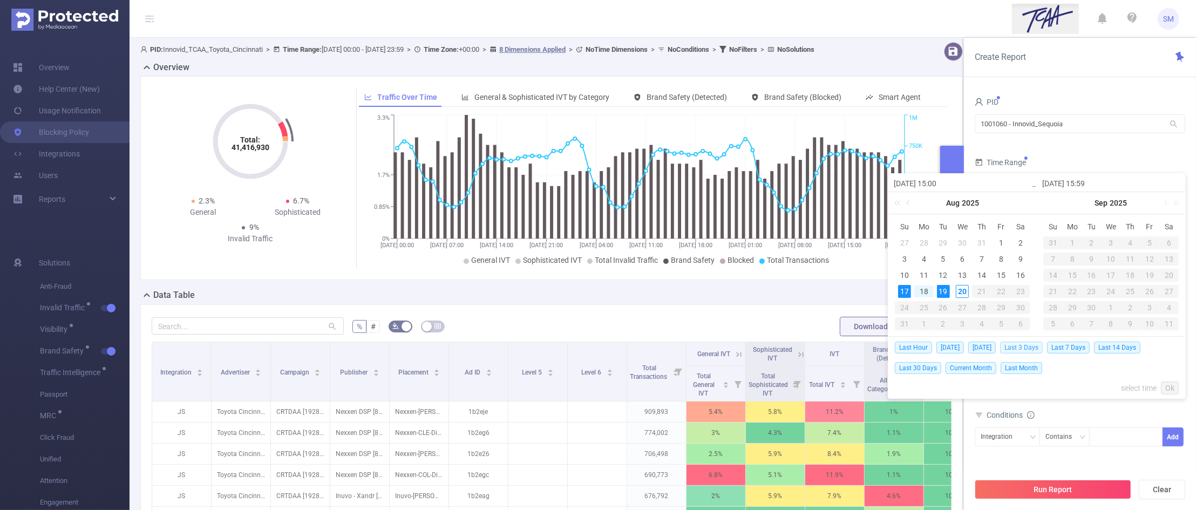
click at [1036, 346] on span "Last 3 Days" at bounding box center [1021, 348] width 43 height 12
type input "[DATE] 00:00"
type input "[DATE] 23:59"
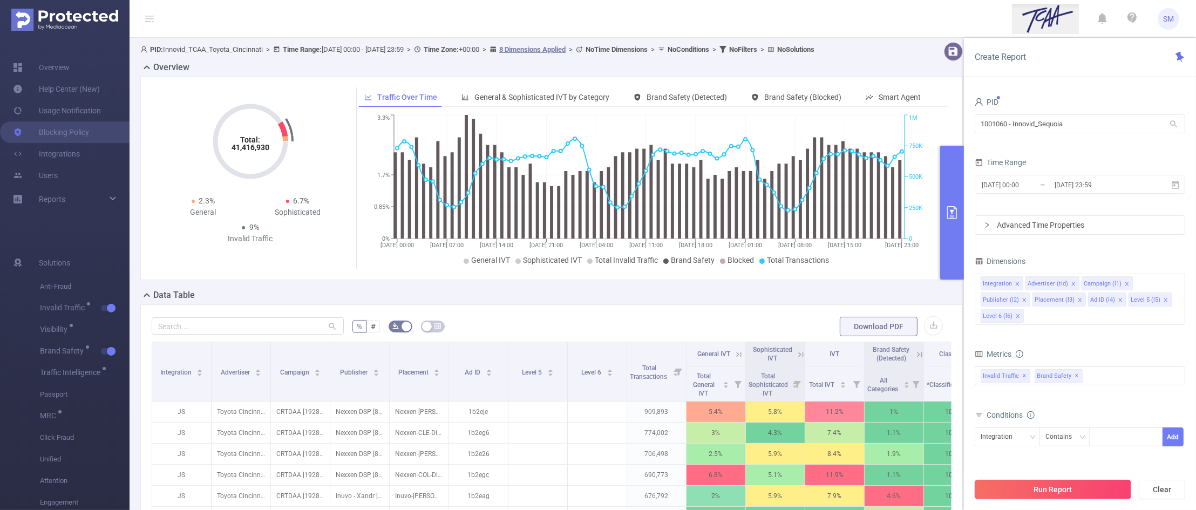
click at [1115, 490] on button "Run Report" at bounding box center [1052, 489] width 156 height 19
